Goal: Register for event/course

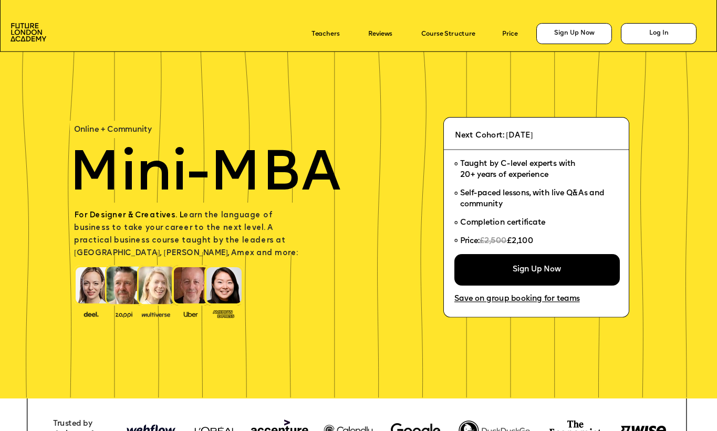
click at [239, 221] on p "For Designer & Creatives. L earn the language of business to take your career t…" at bounding box center [190, 234] width 233 height 50
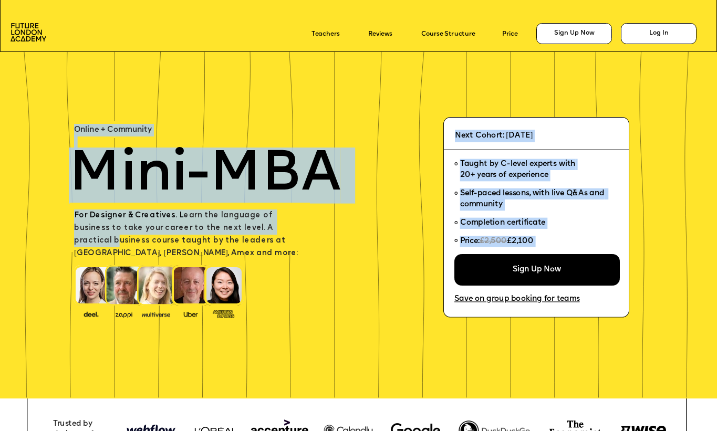
drag, startPoint x: 253, startPoint y: 223, endPoint x: 307, endPoint y: 245, distance: 58.2
click at [307, 245] on div at bounding box center [190, 227] width 240 height 49
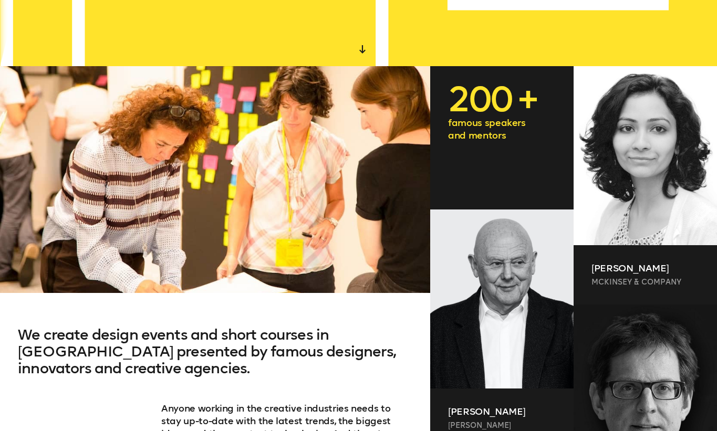
scroll to position [395, 0]
